Goal: Transaction & Acquisition: Obtain resource

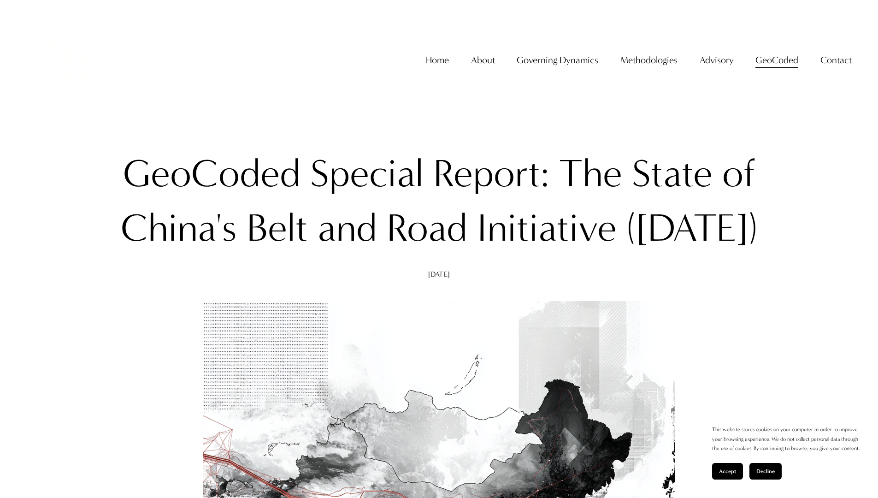
click at [727, 471] on span "Accept" at bounding box center [727, 471] width 17 height 6
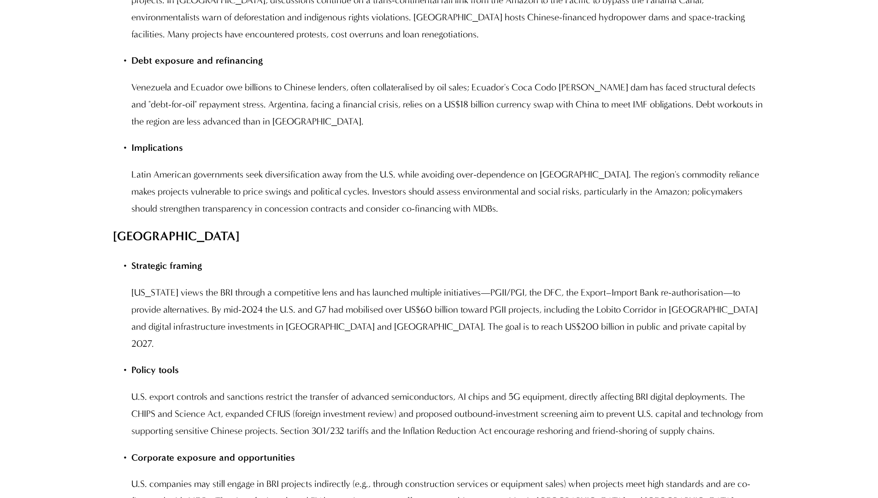
scroll to position [10046, 0]
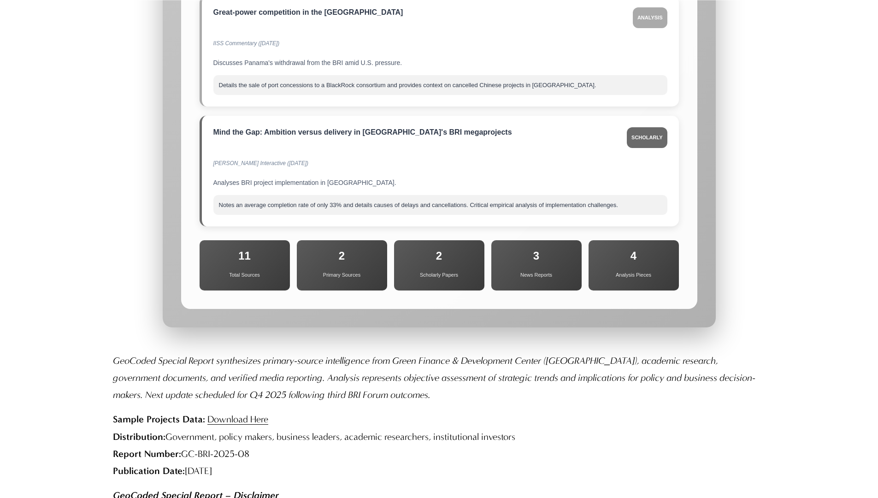
click at [238, 413] on link "Download Here" at bounding box center [237, 418] width 61 height 11
